Goal: Transaction & Acquisition: Purchase product/service

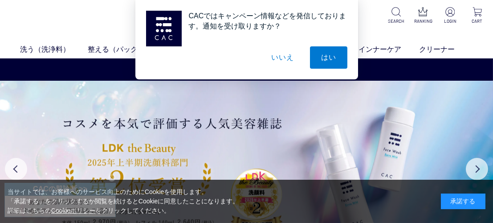
click at [290, 59] on button "いいえ" at bounding box center [282, 57] width 45 height 22
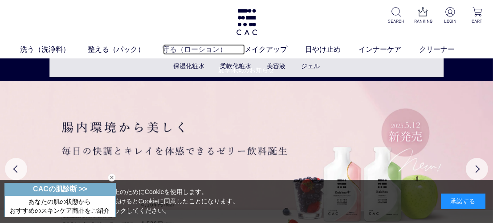
click at [188, 49] on link "守る（ローション）" at bounding box center [204, 49] width 82 height 11
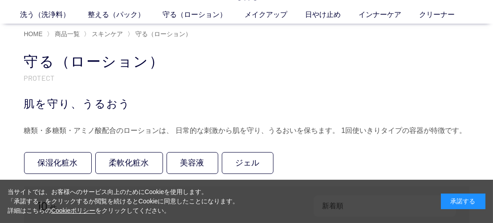
scroll to position [89, 0]
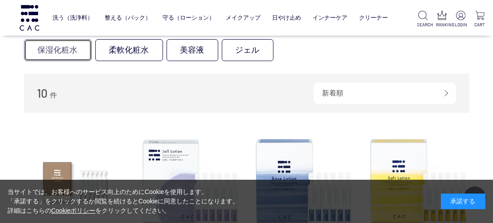
click at [45, 53] on link "保湿化粧水" at bounding box center [58, 50] width 68 height 22
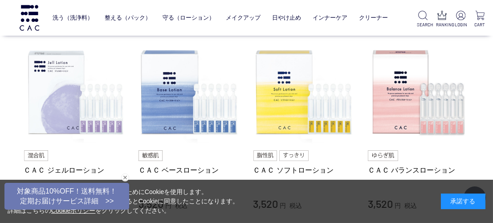
scroll to position [89, 0]
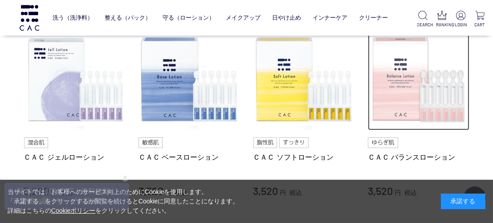
click at [377, 105] on img at bounding box center [419, 80] width 102 height 102
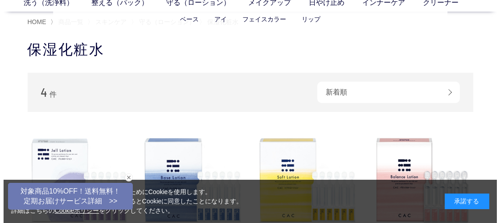
scroll to position [45, 0]
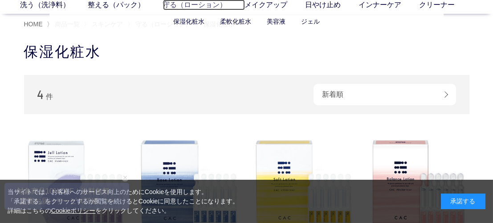
click at [189, 7] on link "守る（ローション）" at bounding box center [204, 5] width 82 height 11
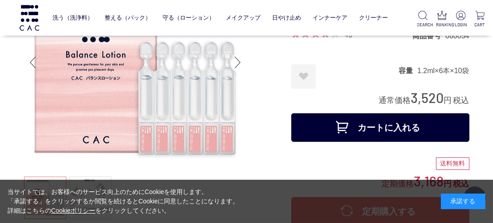
scroll to position [89, 0]
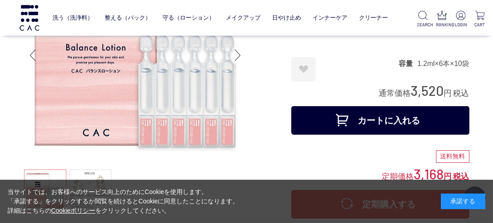
click at [352, 122] on button "カートに入れる" at bounding box center [381, 120] width 178 height 29
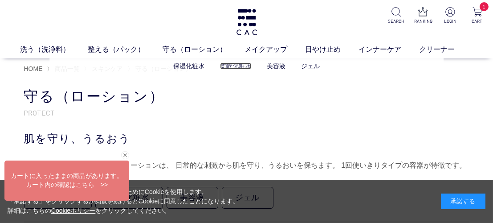
click at [240, 66] on link "柔軟化粧水" at bounding box center [235, 65] width 31 height 7
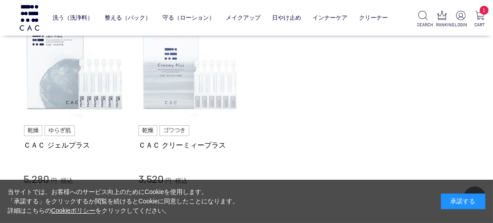
scroll to position [89, 0]
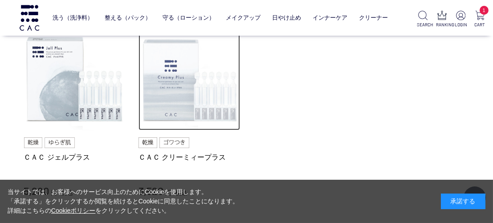
click at [180, 79] on img at bounding box center [190, 80] width 102 height 102
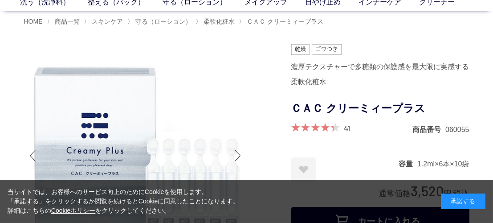
scroll to position [89, 0]
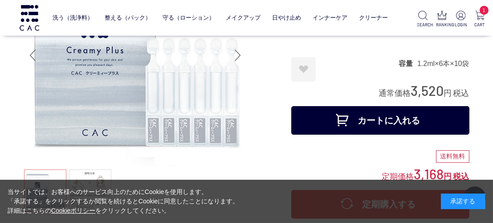
click at [357, 124] on button "カートに入れる" at bounding box center [381, 120] width 178 height 29
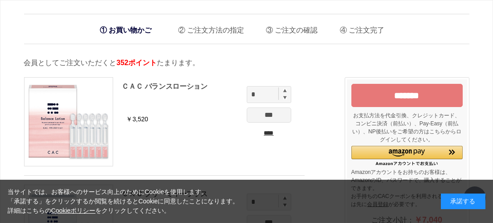
click at [285, 90] on img at bounding box center [285, 91] width 4 height 4
type input "*"
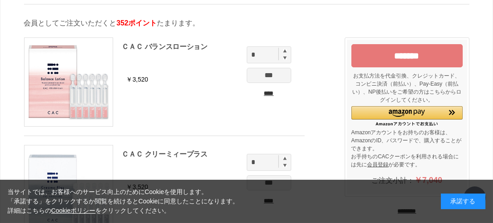
scroll to position [89, 0]
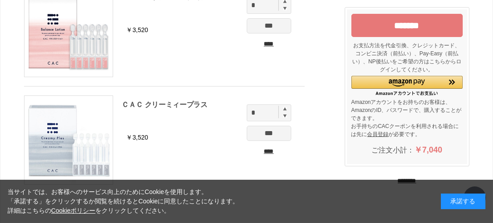
click at [285, 109] on img at bounding box center [285, 109] width 4 height 4
type input "*"
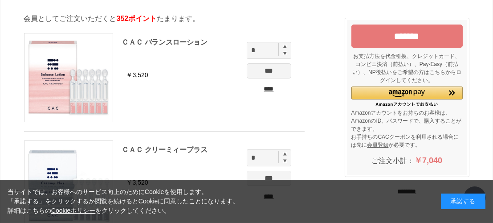
scroll to position [32, 0]
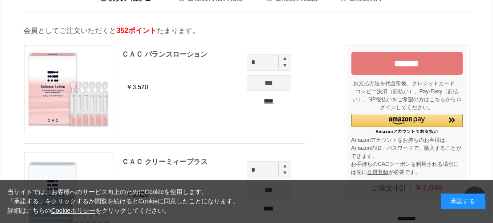
click at [397, 66] on input "*******" at bounding box center [407, 63] width 111 height 23
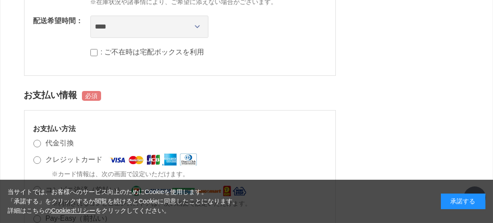
scroll to position [758, 0]
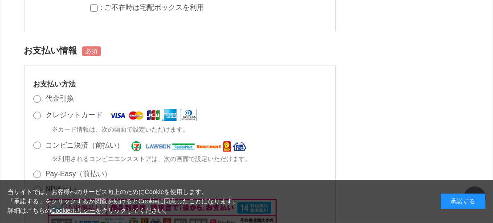
click at [79, 111] on label "クレジットカード" at bounding box center [73, 115] width 57 height 8
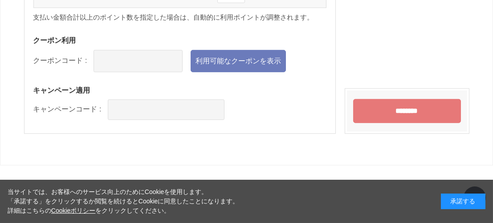
scroll to position [1199, 0]
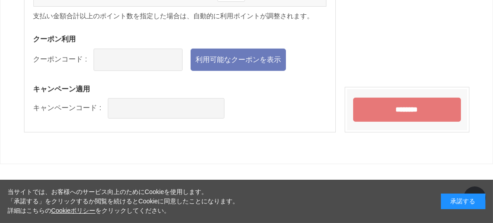
click at [382, 98] on input "********" at bounding box center [407, 110] width 108 height 24
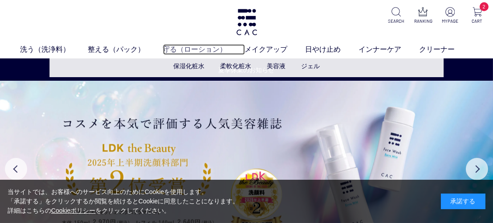
click at [176, 49] on link "守る（ローション）" at bounding box center [204, 49] width 82 height 11
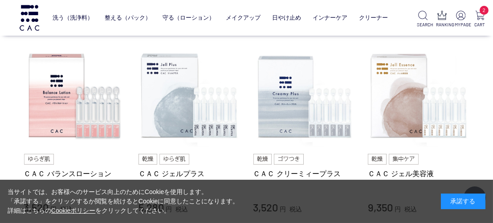
scroll to position [401, 0]
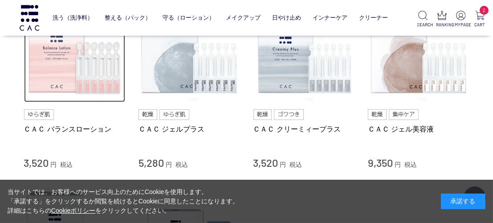
click at [67, 87] on img at bounding box center [75, 52] width 102 height 102
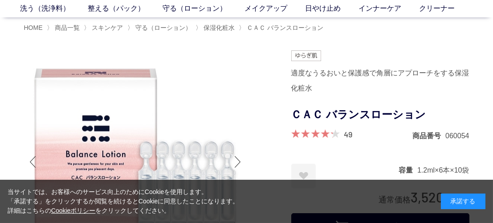
scroll to position [89, 0]
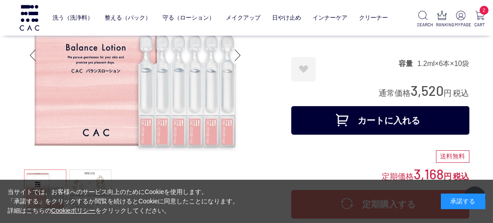
click at [377, 124] on button "カートに入れる" at bounding box center [381, 120] width 178 height 29
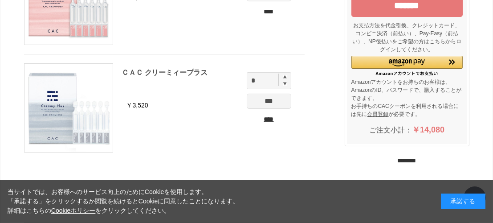
scroll to position [77, 0]
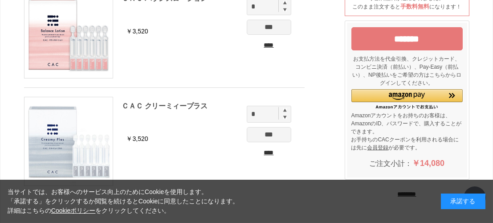
click at [389, 43] on input "*******" at bounding box center [407, 38] width 111 height 23
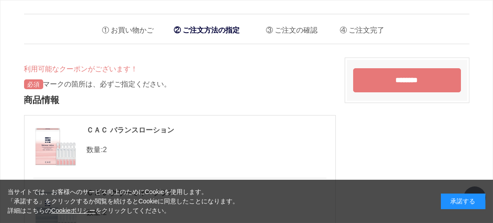
click at [400, 79] on input "********" at bounding box center [407, 80] width 108 height 24
